Goal: Information Seeking & Learning: Learn about a topic

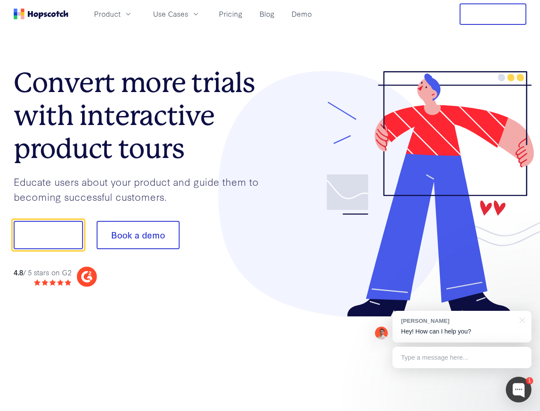
click at [270, 205] on div at bounding box center [398, 194] width 257 height 246
click at [121, 14] on span "Product" at bounding box center [107, 14] width 27 height 11
click at [188, 14] on span "Use Cases" at bounding box center [170, 14] width 35 height 11
click at [493, 14] on button "Free Trial" at bounding box center [493, 13] width 67 height 21
click at [48, 235] on button "Show me!" at bounding box center [48, 235] width 69 height 28
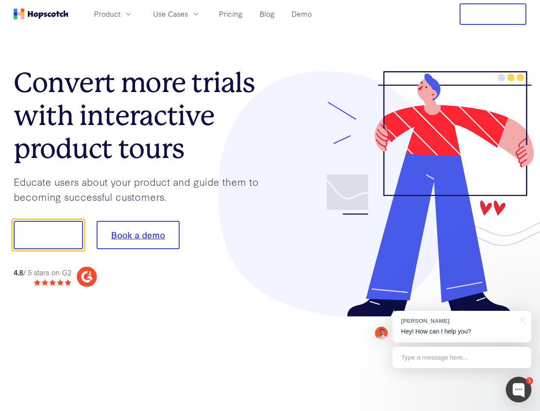
click at [138, 235] on button "Book a demo" at bounding box center [138, 235] width 83 height 28
click at [519, 389] on div at bounding box center [519, 389] width 26 height 26
click at [462, 326] on div "[PERSON_NAME] Hey! How can I help you?" at bounding box center [462, 327] width 139 height 32
click at [521, 319] on div at bounding box center [451, 233] width 160 height 285
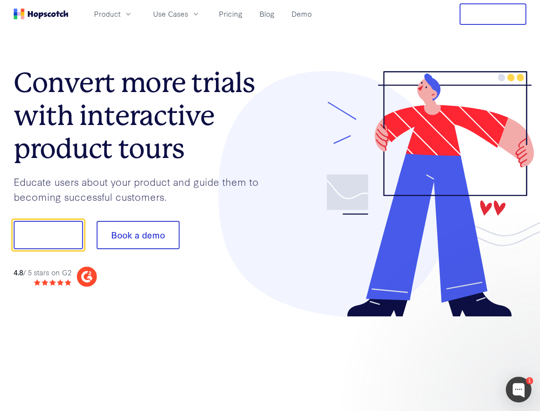
click at [462, 357] on div at bounding box center [451, 291] width 160 height 171
